Goal: Task Accomplishment & Management: Complete application form

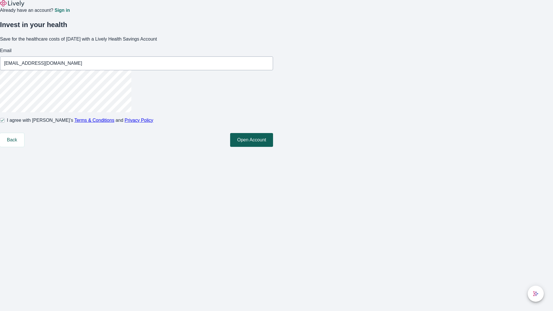
click at [273, 147] on button "Open Account" at bounding box center [251, 140] width 43 height 14
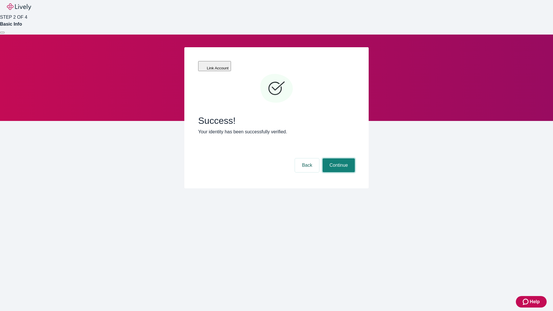
click at [338, 158] on button "Continue" at bounding box center [339, 165] width 32 height 14
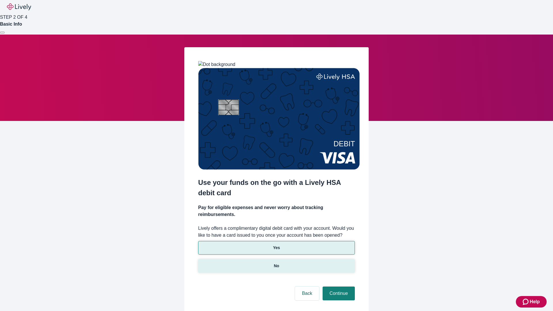
click at [276, 263] on p "No" at bounding box center [276, 266] width 5 height 6
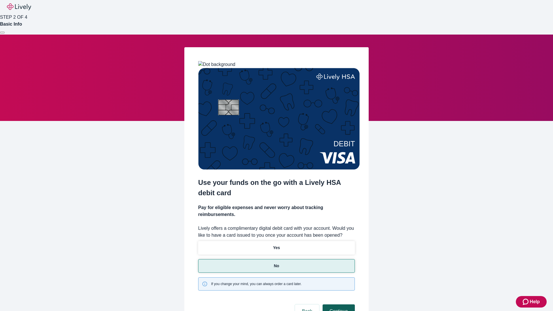
click at [338, 305] on button "Continue" at bounding box center [339, 312] width 32 height 14
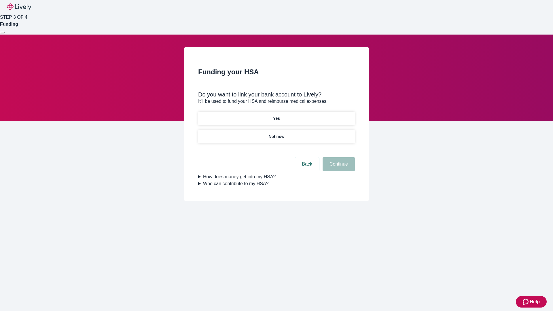
click at [276, 116] on p "Yes" at bounding box center [276, 119] width 7 height 6
click at [338, 157] on button "Continue" at bounding box center [339, 164] width 32 height 14
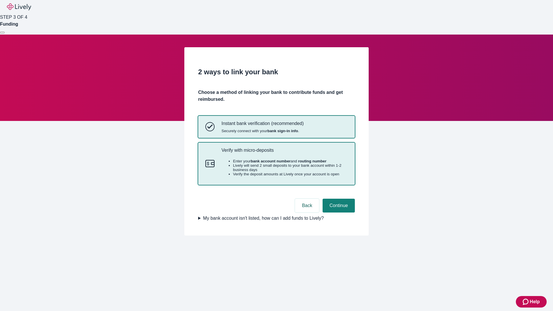
click at [284, 153] on p "Verify with micro-deposits" at bounding box center [285, 150] width 126 height 5
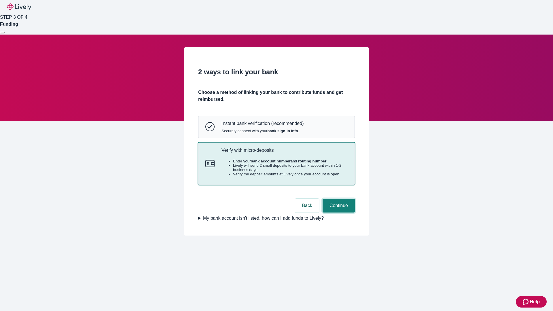
click at [338, 213] on button "Continue" at bounding box center [339, 206] width 32 height 14
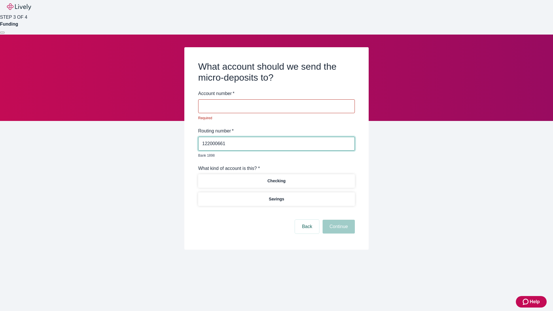
type input "122000661"
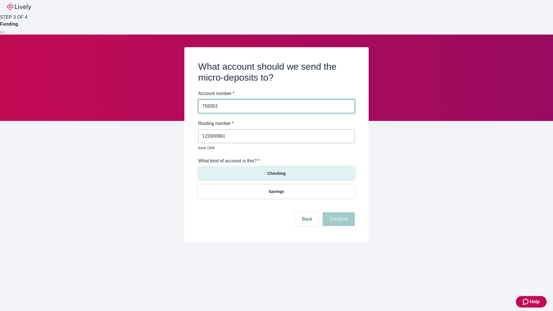
type input "759353"
click at [276, 171] on p "Checking" at bounding box center [276, 174] width 18 height 6
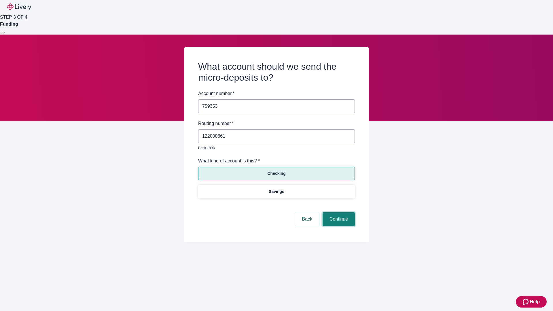
click at [338, 213] on button "Continue" at bounding box center [339, 219] width 32 height 14
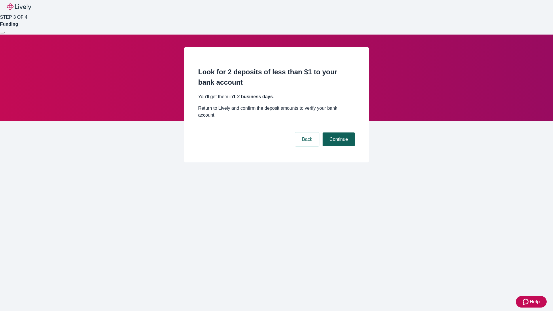
click at [338, 133] on button "Continue" at bounding box center [339, 140] width 32 height 14
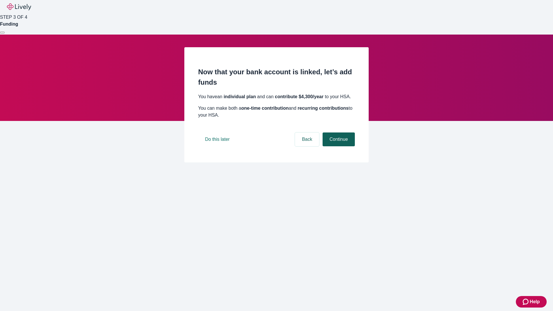
click at [338, 146] on button "Continue" at bounding box center [339, 140] width 32 height 14
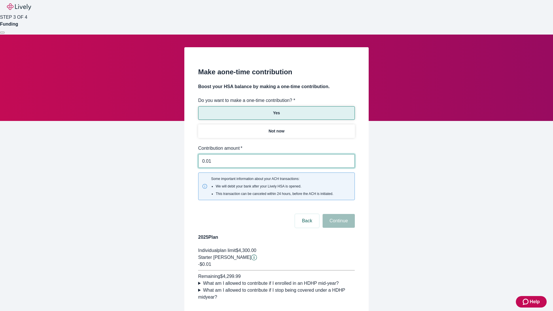
type input "0.01"
click at [338, 214] on button "Continue" at bounding box center [339, 221] width 32 height 14
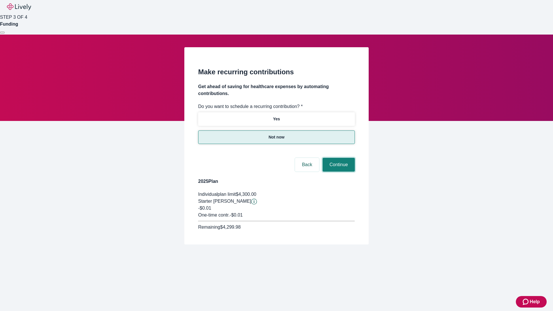
click at [338, 158] on button "Continue" at bounding box center [339, 165] width 32 height 14
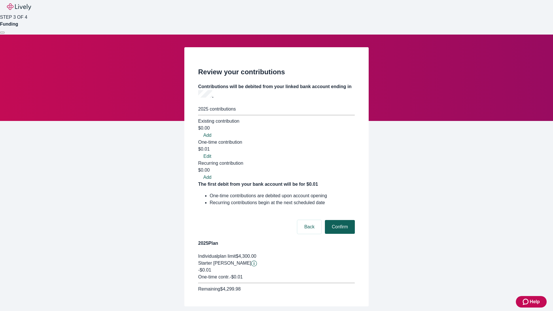
click at [339, 220] on button "Confirm" at bounding box center [340, 227] width 30 height 14
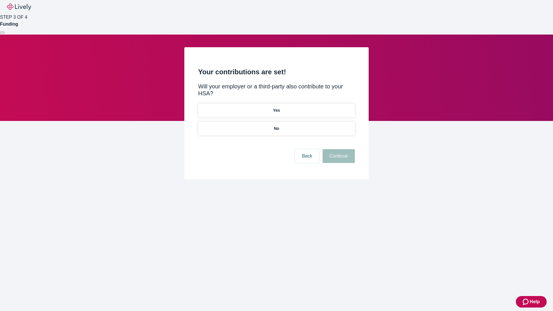
click at [276, 126] on p "No" at bounding box center [276, 129] width 5 height 6
click at [338, 149] on button "Continue" at bounding box center [339, 156] width 32 height 14
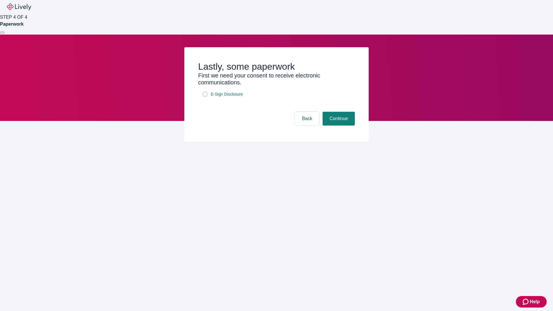
click at [205, 97] on input "E-Sign Disclosure" at bounding box center [205, 94] width 5 height 5
checkbox input "true"
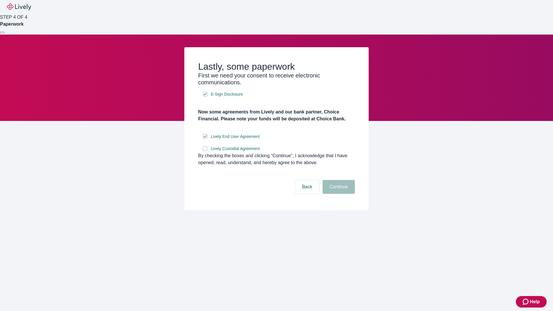
click at [205, 151] on input "Lively Custodial Agreement" at bounding box center [205, 148] width 5 height 5
checkbox input "true"
click at [338, 194] on button "Continue" at bounding box center [339, 187] width 32 height 14
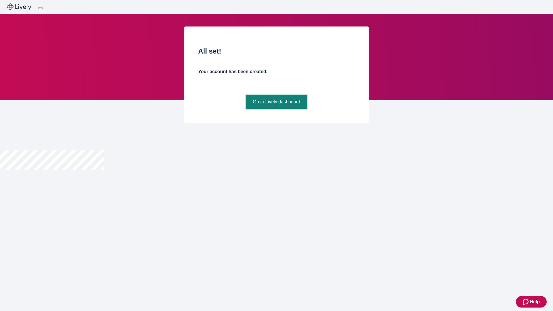
click at [276, 109] on link "Go to Lively dashboard" at bounding box center [276, 102] width 61 height 14
